Goal: Transaction & Acquisition: Book appointment/travel/reservation

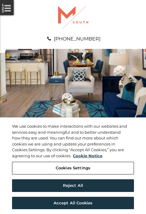
scroll to position [309, 0]
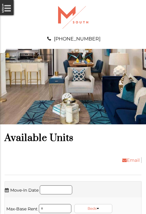
scroll to position [411, 0]
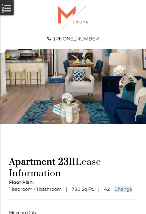
scroll to position [45, 0]
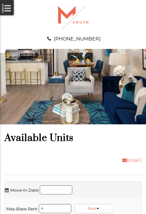
scroll to position [759, 0]
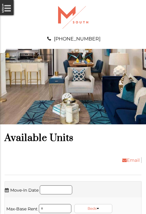
scroll to position [862, 0]
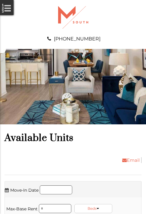
scroll to position [1106, 0]
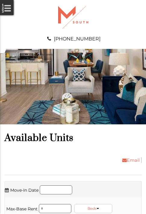
scroll to position [1312, 0]
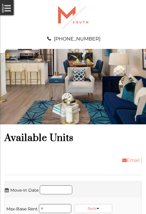
scroll to position [1414, 0]
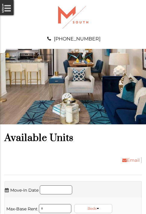
scroll to position [1556, 0]
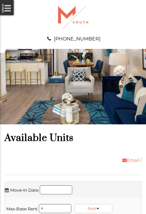
scroll to position [1659, 0]
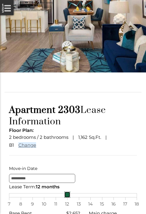
click at [73, 197] on div "7 8 9 10 11 12 13 14 15 16 17 18" at bounding box center [73, 195] width 128 height 4
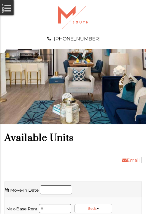
scroll to position [1864, 0]
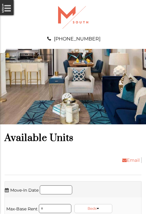
scroll to position [1967, 0]
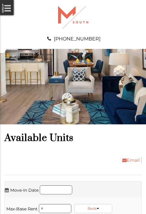
scroll to position [2109, 0]
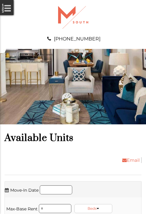
scroll to position [2212, 0]
